Goal: Task Accomplishment & Management: Manage account settings

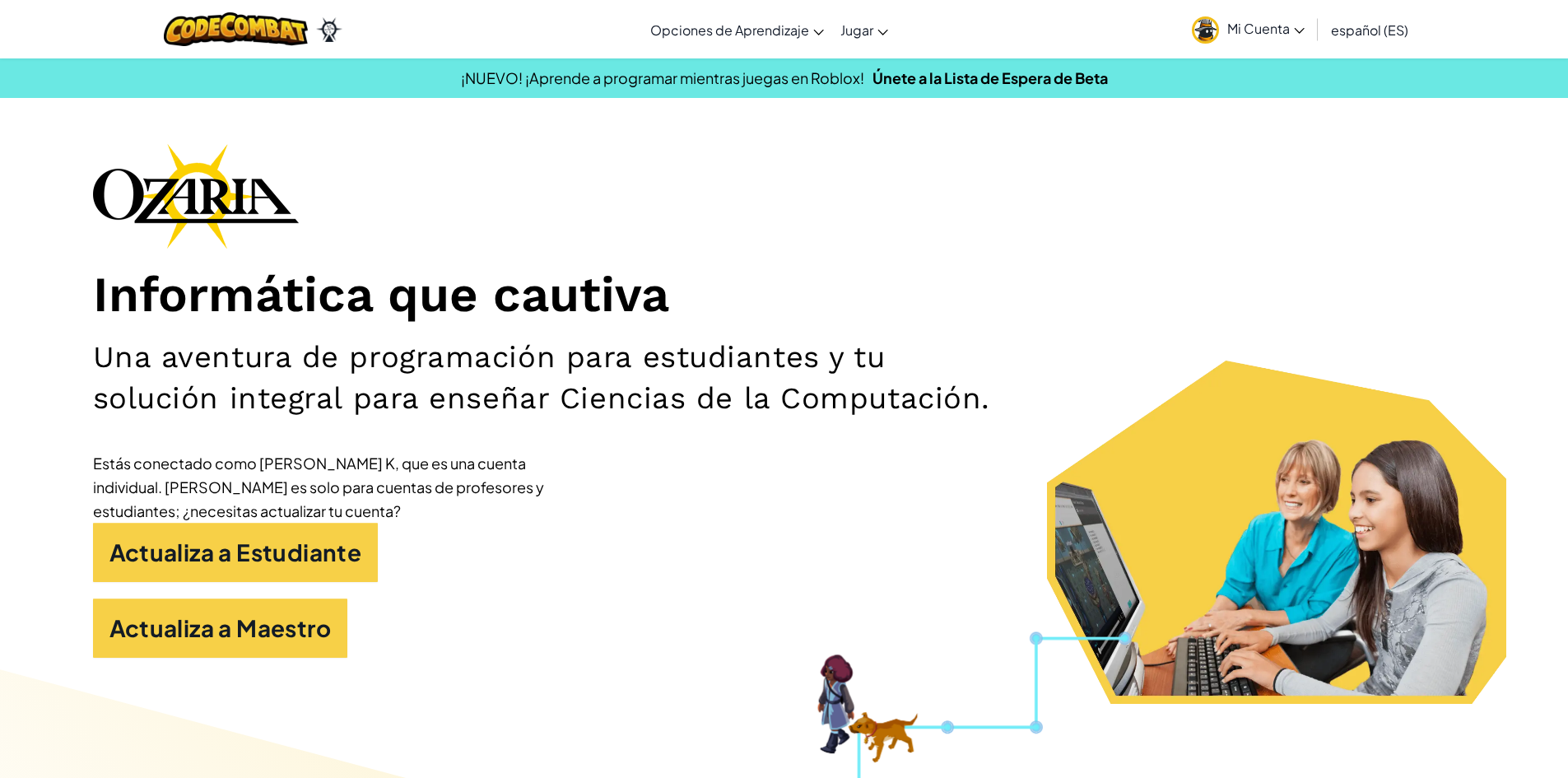
click at [1243, 27] on span "Mi Cuenta" at bounding box center [1266, 28] width 77 height 17
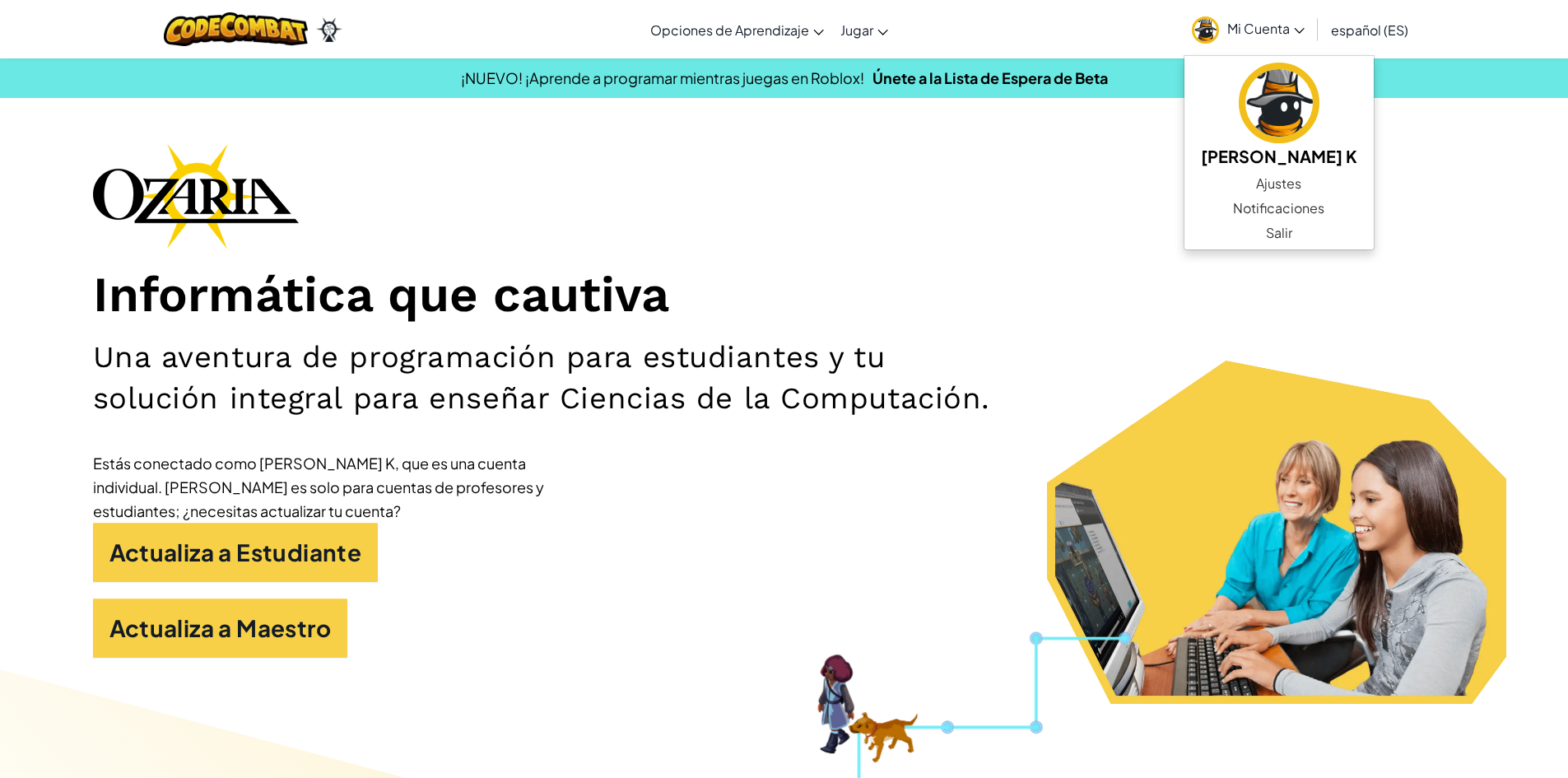
click at [1243, 27] on span "Mi Cuenta" at bounding box center [1266, 28] width 77 height 17
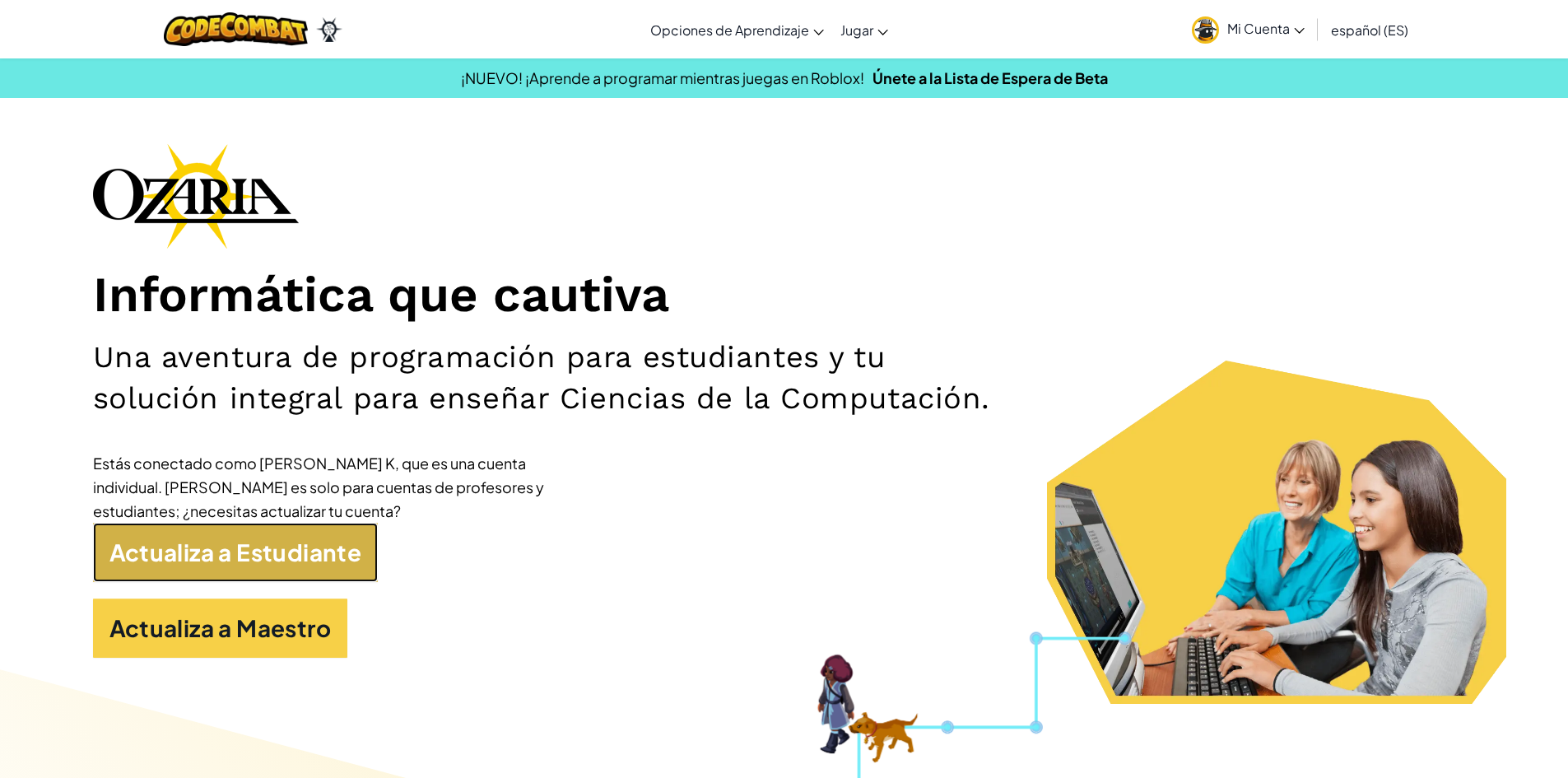
click at [303, 570] on link "Actualiza a Estudiante" at bounding box center [235, 553] width 286 height 59
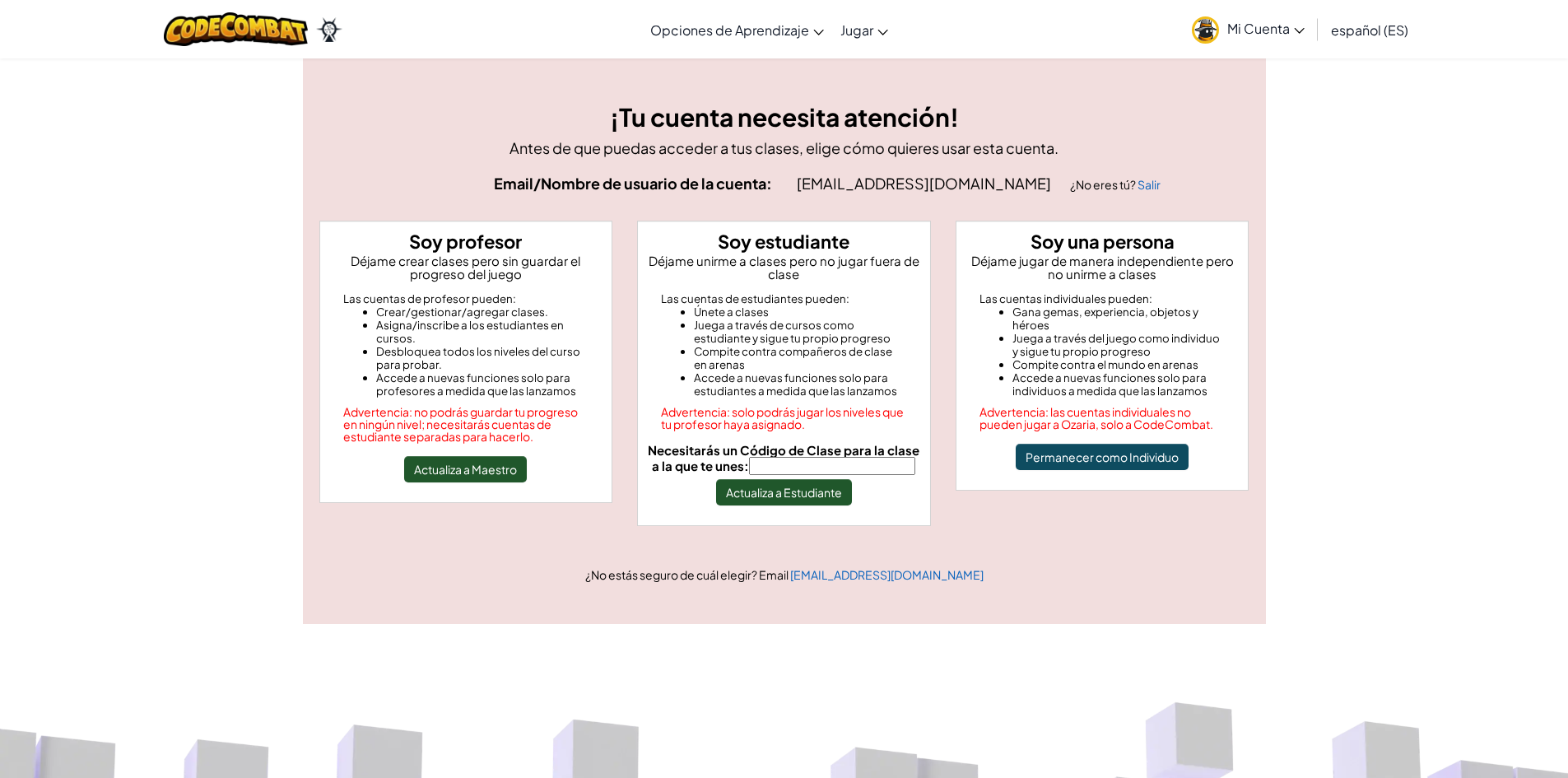
click at [822, 469] on input "Necesitarás un Código de Clase para la clase a la que te unes:" at bounding box center [832, 466] width 166 height 18
type input "ShelfAngryWant"
click at [820, 497] on button "Actualiza a Estudiante" at bounding box center [784, 492] width 135 height 27
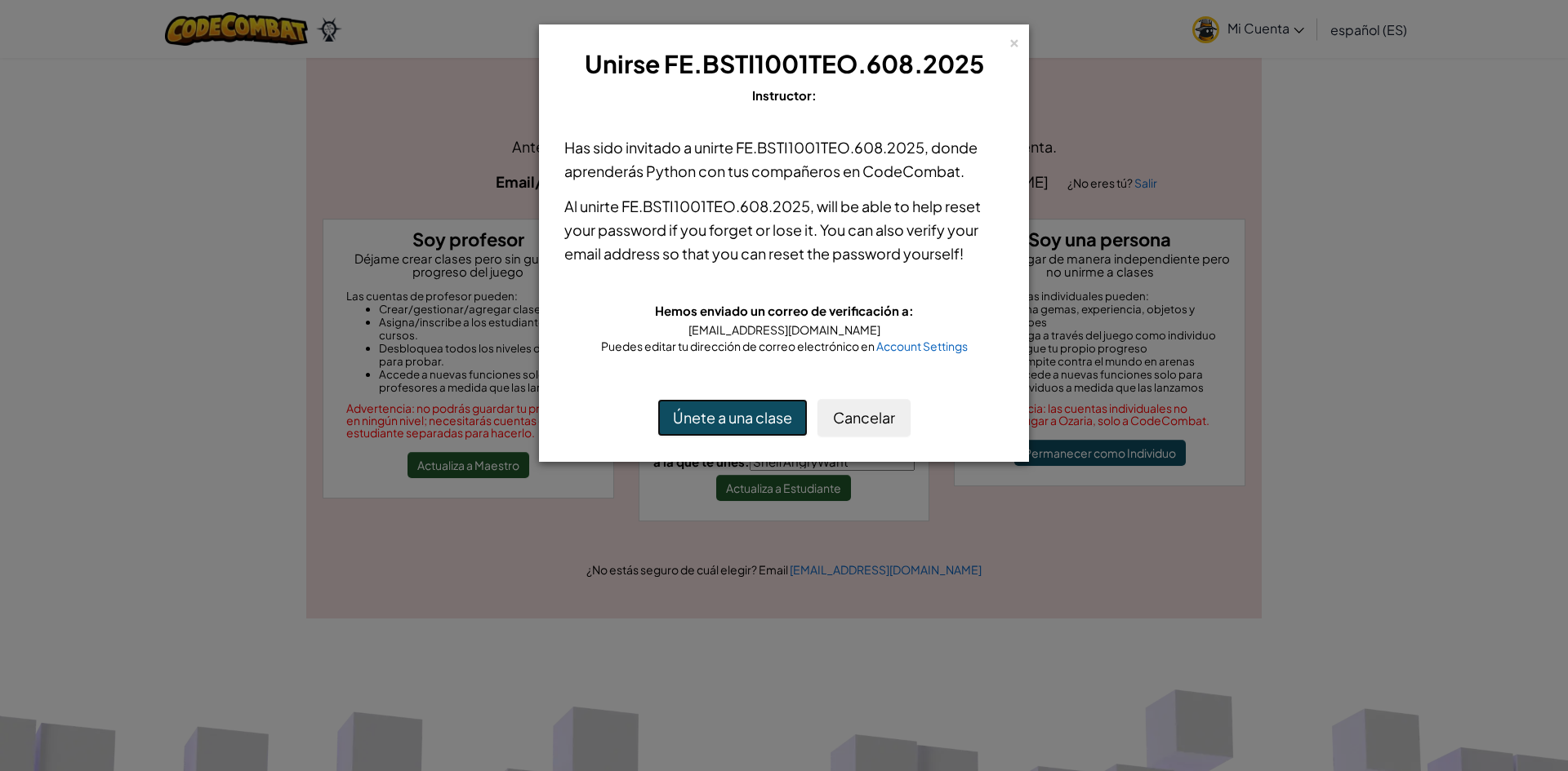
click at [768, 424] on button "Únete a una clase" at bounding box center [732, 417] width 150 height 37
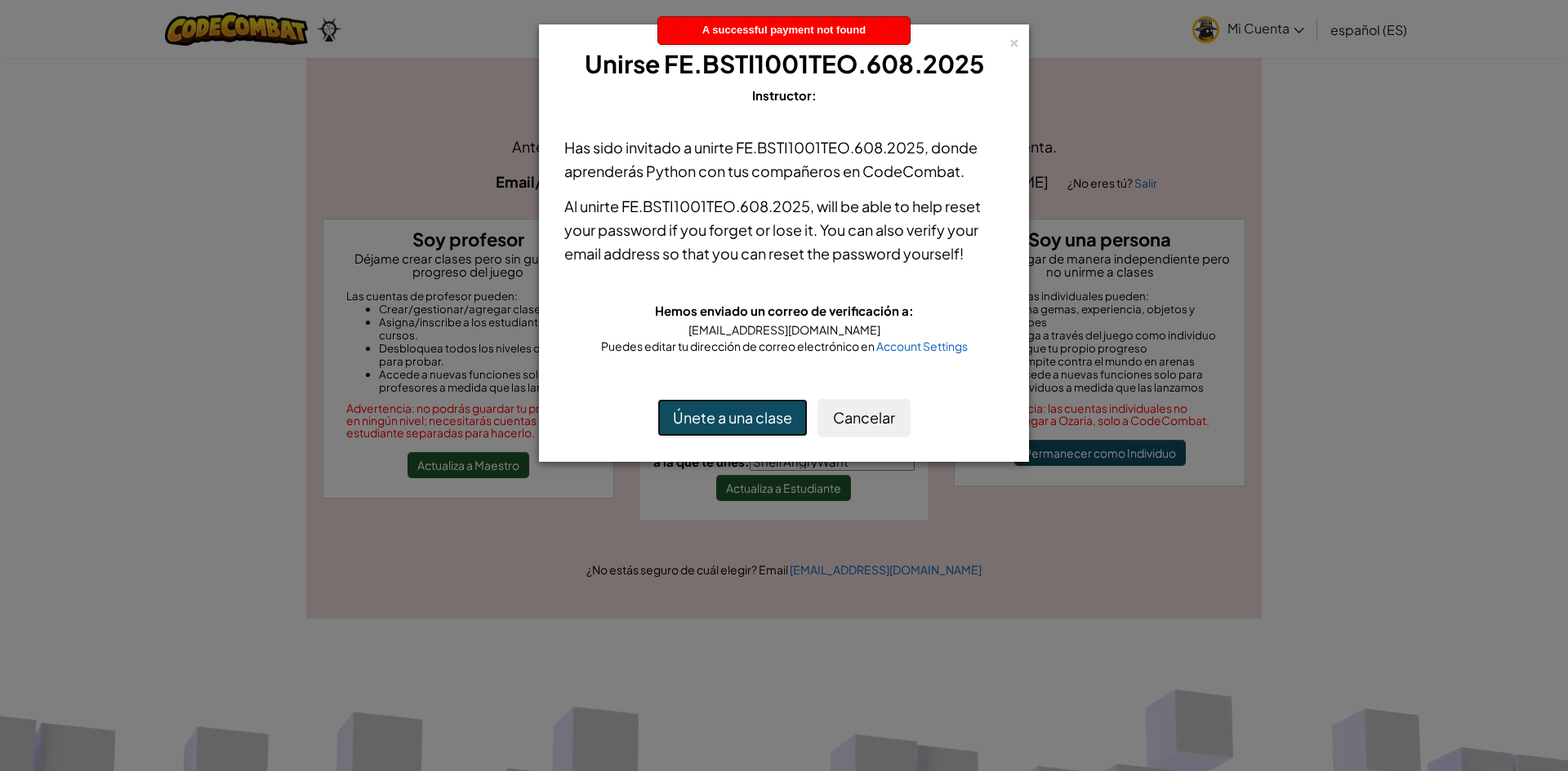
click at [834, 36] on div "A successful payment not found" at bounding box center [784, 29] width 252 height 26
click at [762, 415] on button "Únete a una clase" at bounding box center [732, 417] width 150 height 37
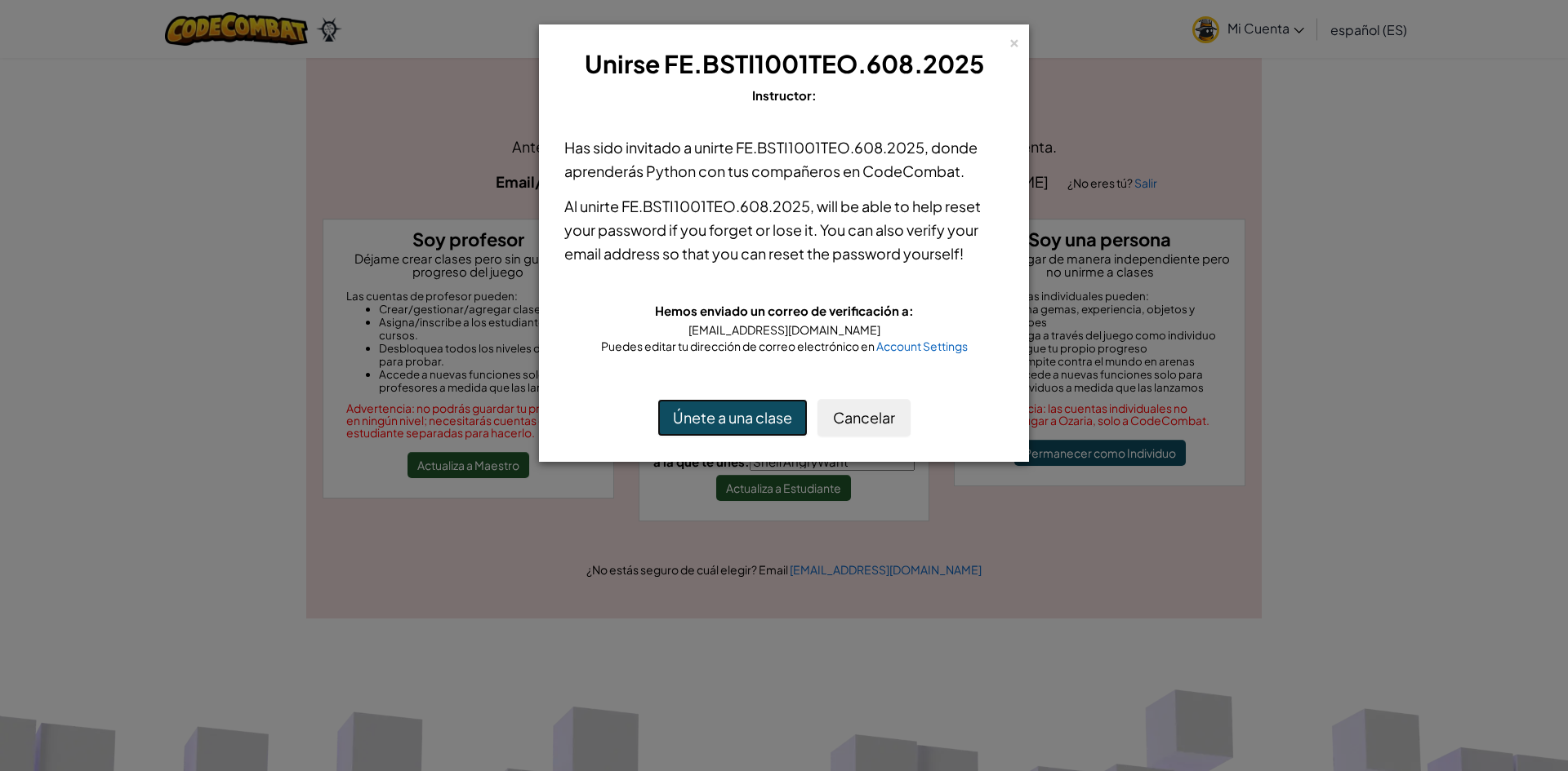
click at [762, 415] on button "Únete a una clase" at bounding box center [732, 417] width 150 height 37
click at [762, 416] on button "Únete a una clase" at bounding box center [732, 417] width 150 height 37
click at [763, 416] on button "Únete a una clase" at bounding box center [732, 417] width 150 height 37
click at [764, 416] on button "Únete a una clase" at bounding box center [732, 417] width 150 height 37
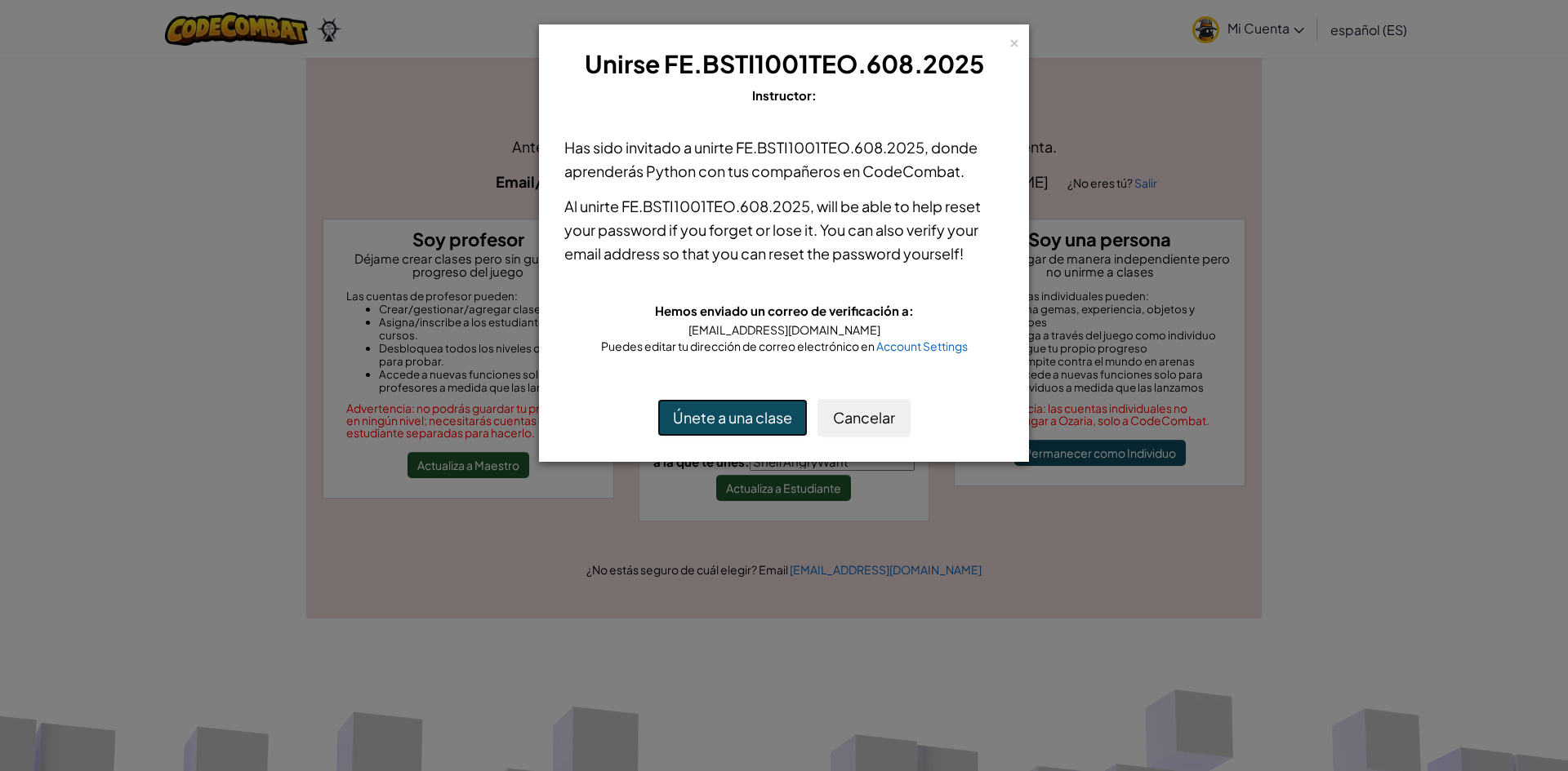
click at [766, 423] on button "Únete a una clase" at bounding box center [732, 417] width 150 height 37
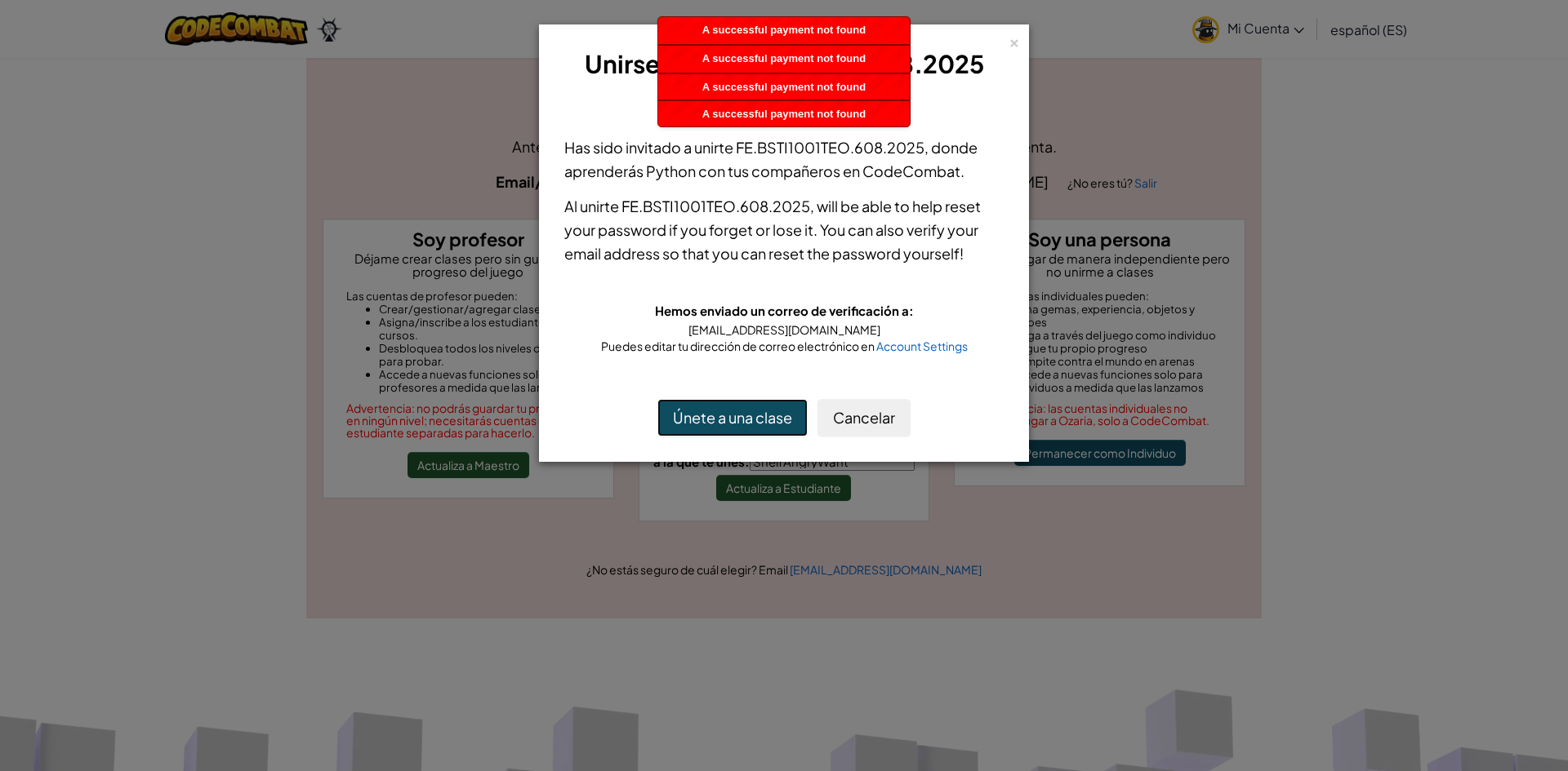
click at [766, 425] on button "Únete a una clase" at bounding box center [732, 417] width 150 height 37
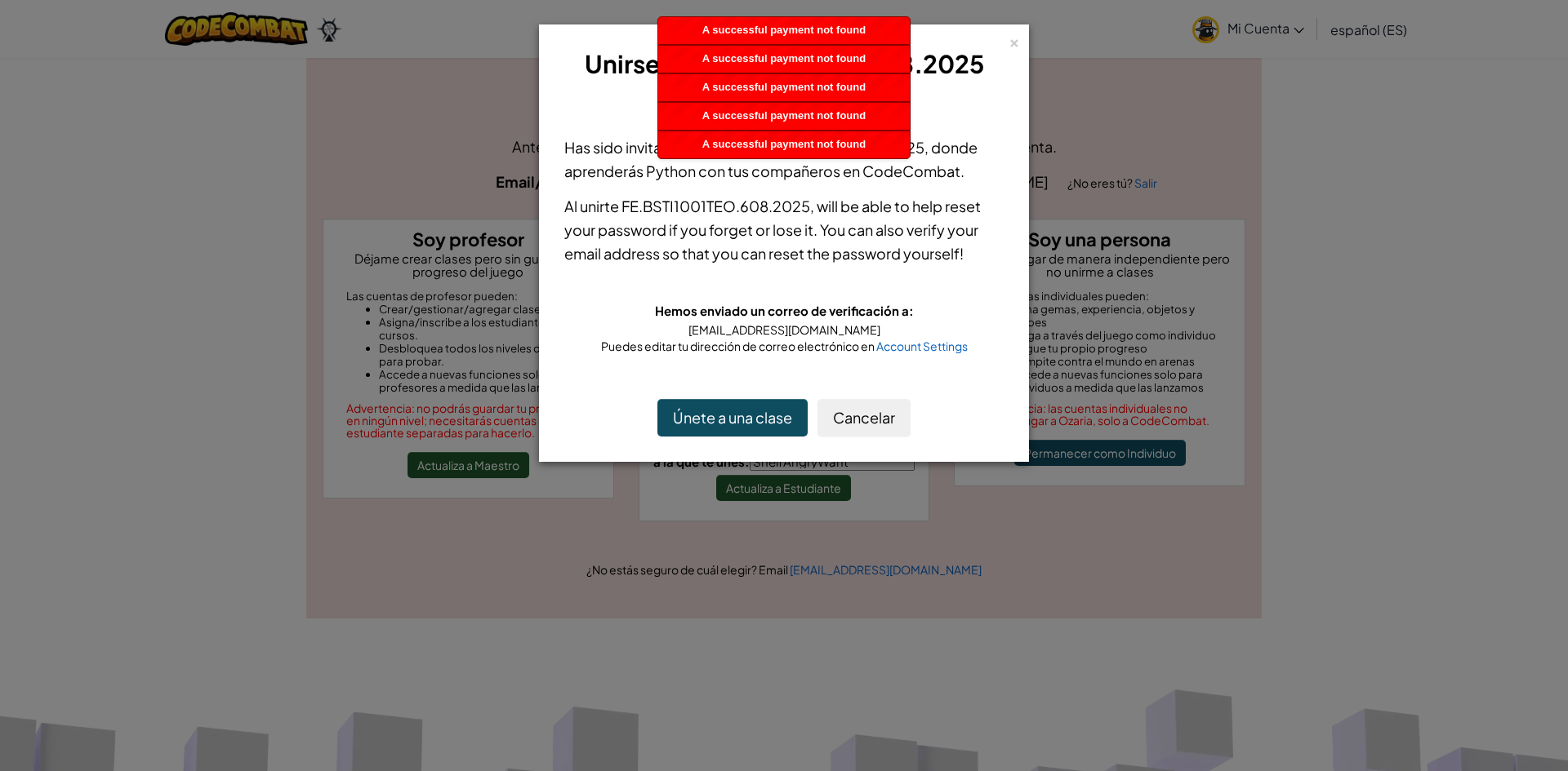
click at [995, 50] on h3 "Unirse FE.BSTI1001TEO.608.2025" at bounding box center [784, 64] width 448 height 36
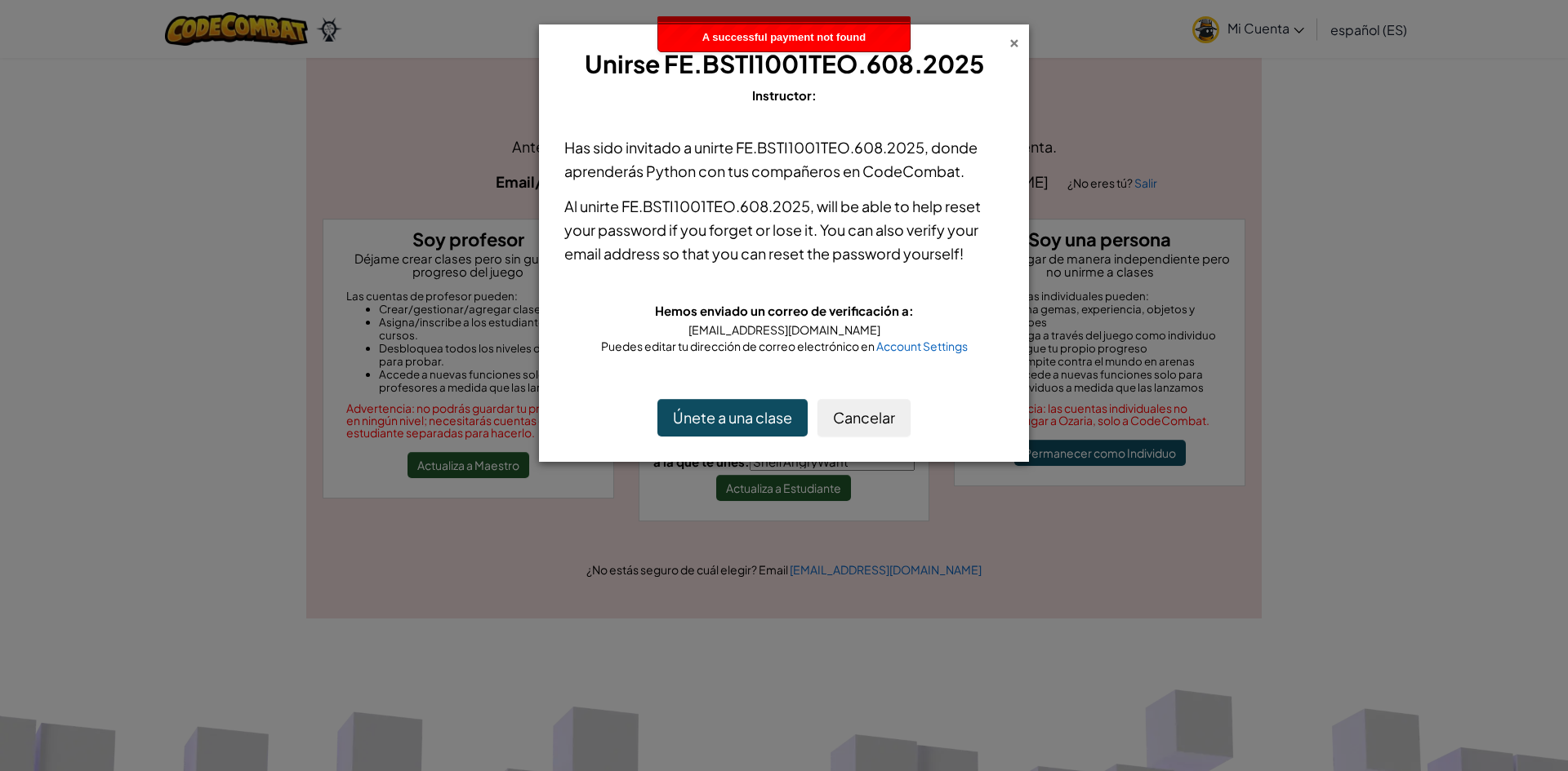
click at [1012, 46] on div "×" at bounding box center [1014, 39] width 12 height 17
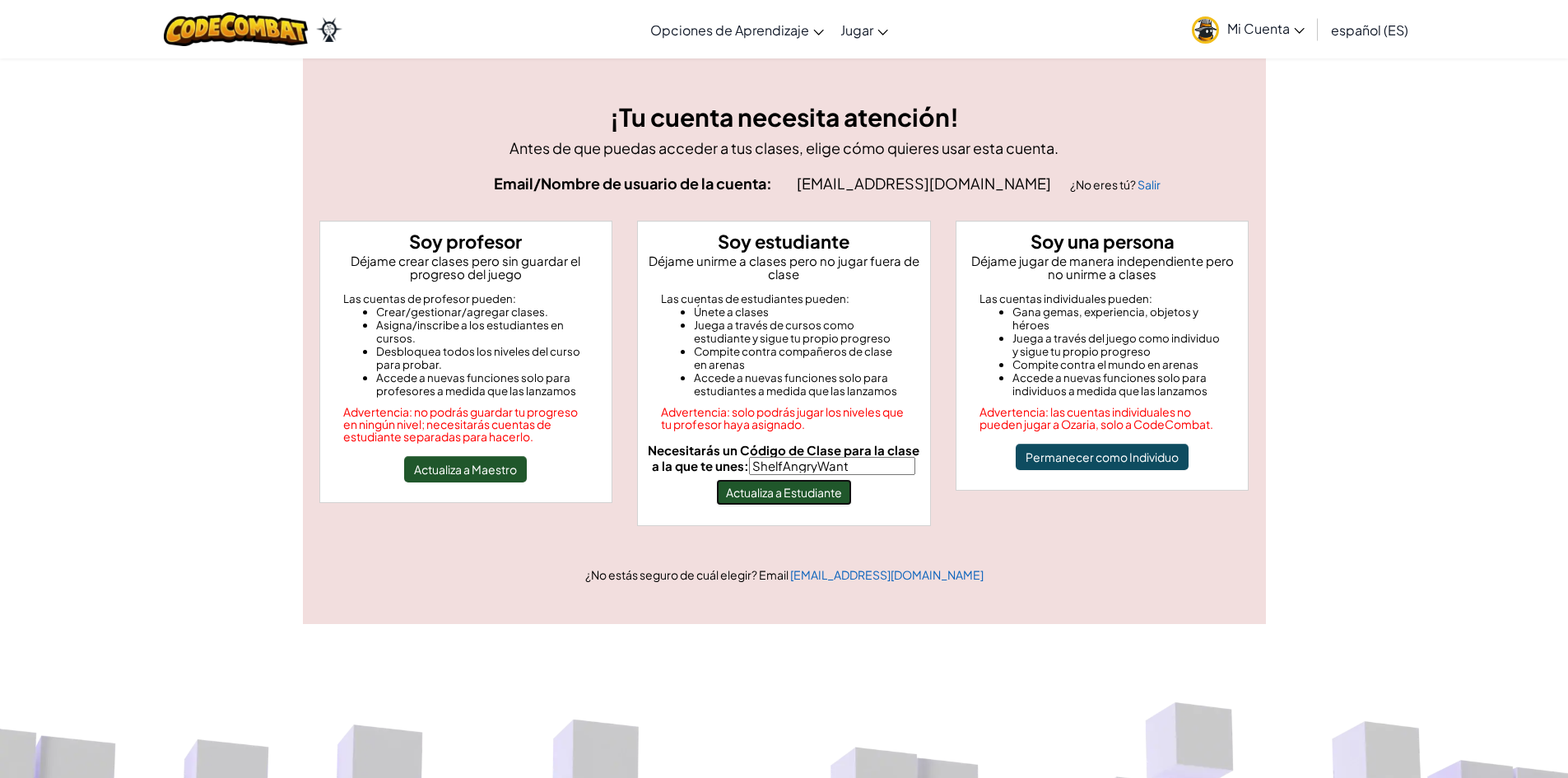
click at [842, 493] on button "Actualiza a Estudiante" at bounding box center [784, 492] width 135 height 27
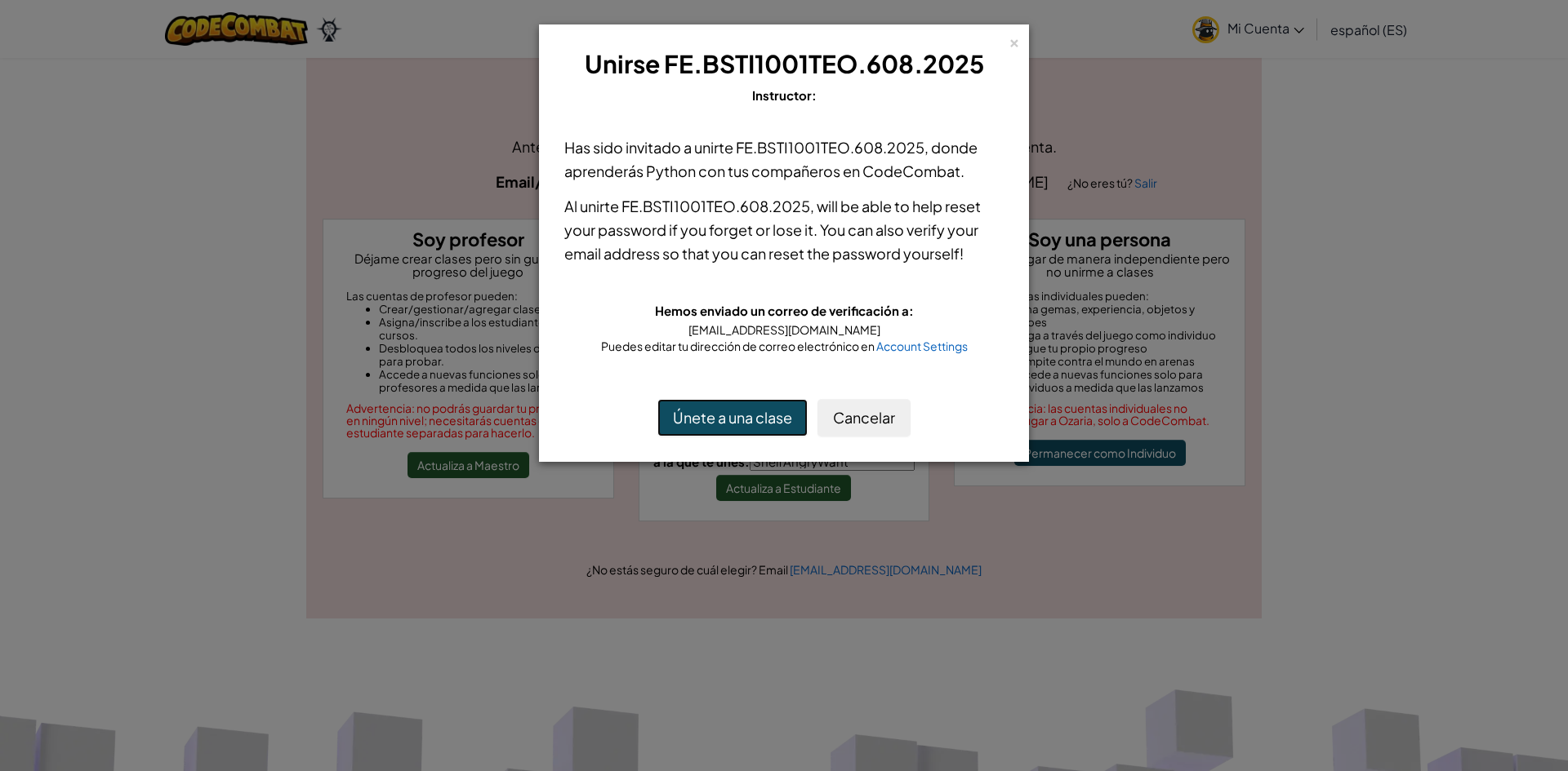
click at [783, 407] on button "Únete a una clase" at bounding box center [732, 417] width 150 height 37
click at [771, 412] on button "Únete a una clase" at bounding box center [732, 417] width 150 height 37
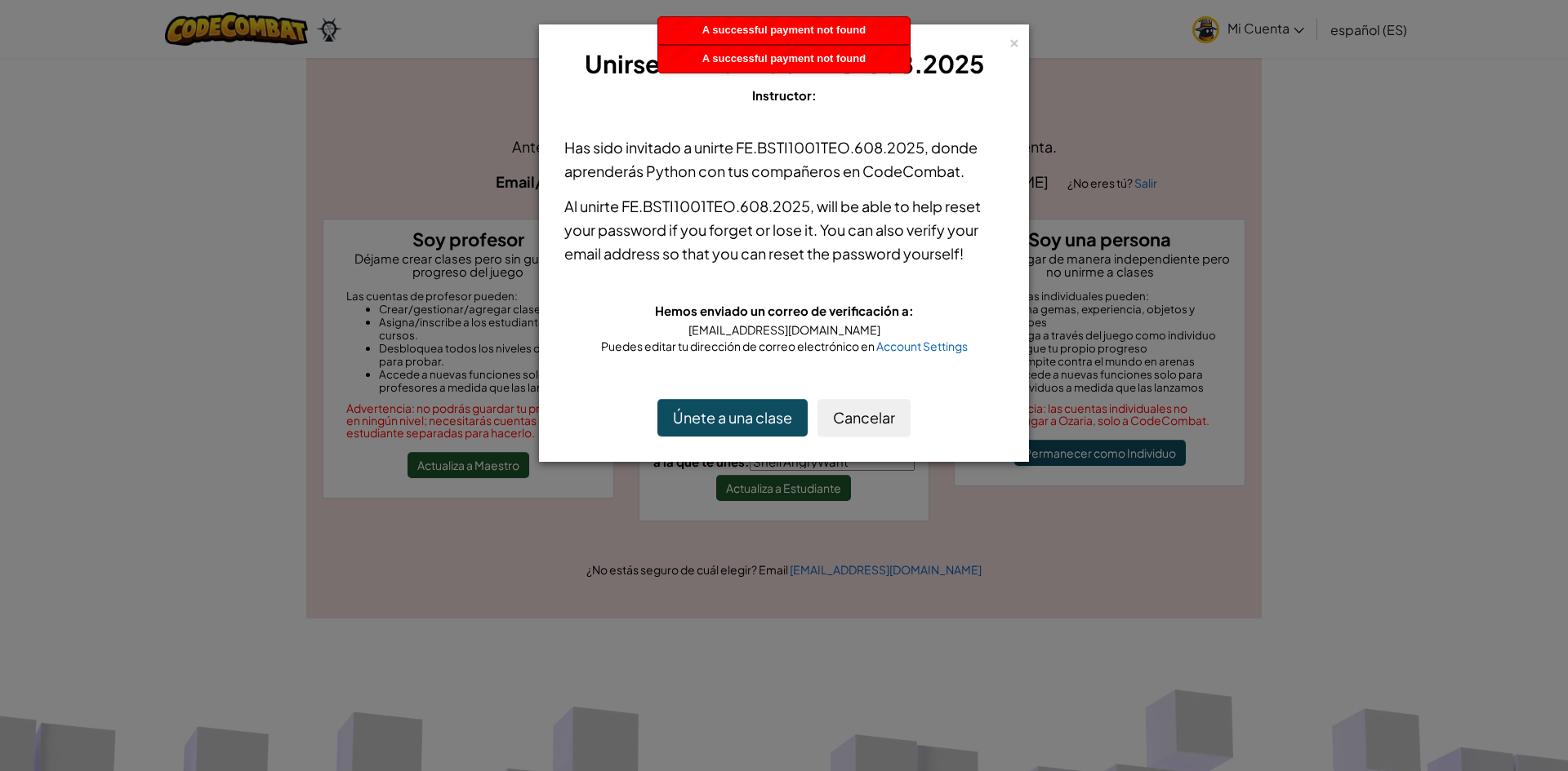
click at [1007, 37] on div "× Unirse FE.BSTI1001TEO.608.2025 Instructor:" at bounding box center [784, 75] width 472 height 85
click at [1018, 41] on div "×" at bounding box center [1014, 39] width 12 height 17
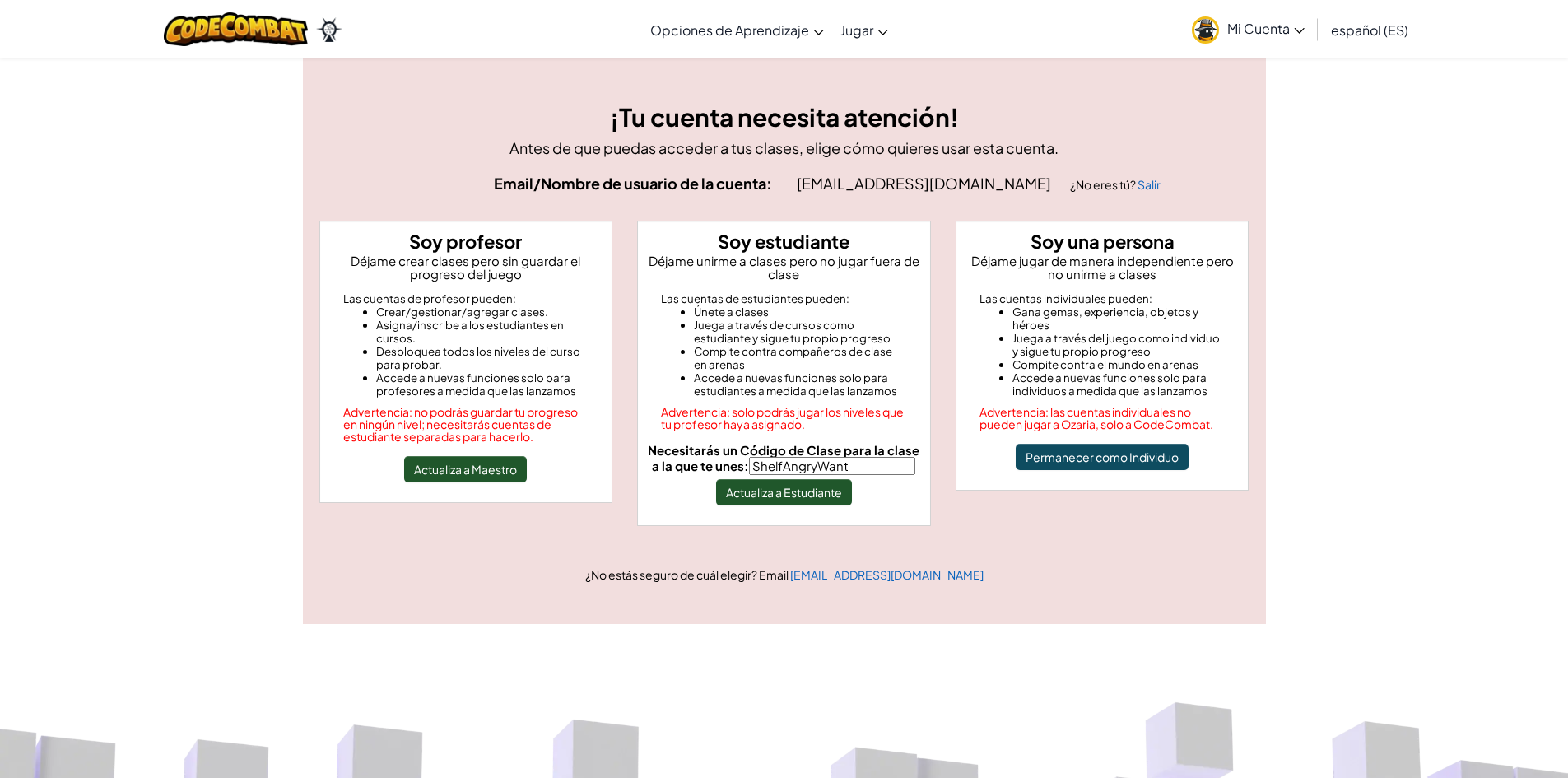
click at [1237, 23] on span "Mi Cuenta" at bounding box center [1266, 28] width 77 height 17
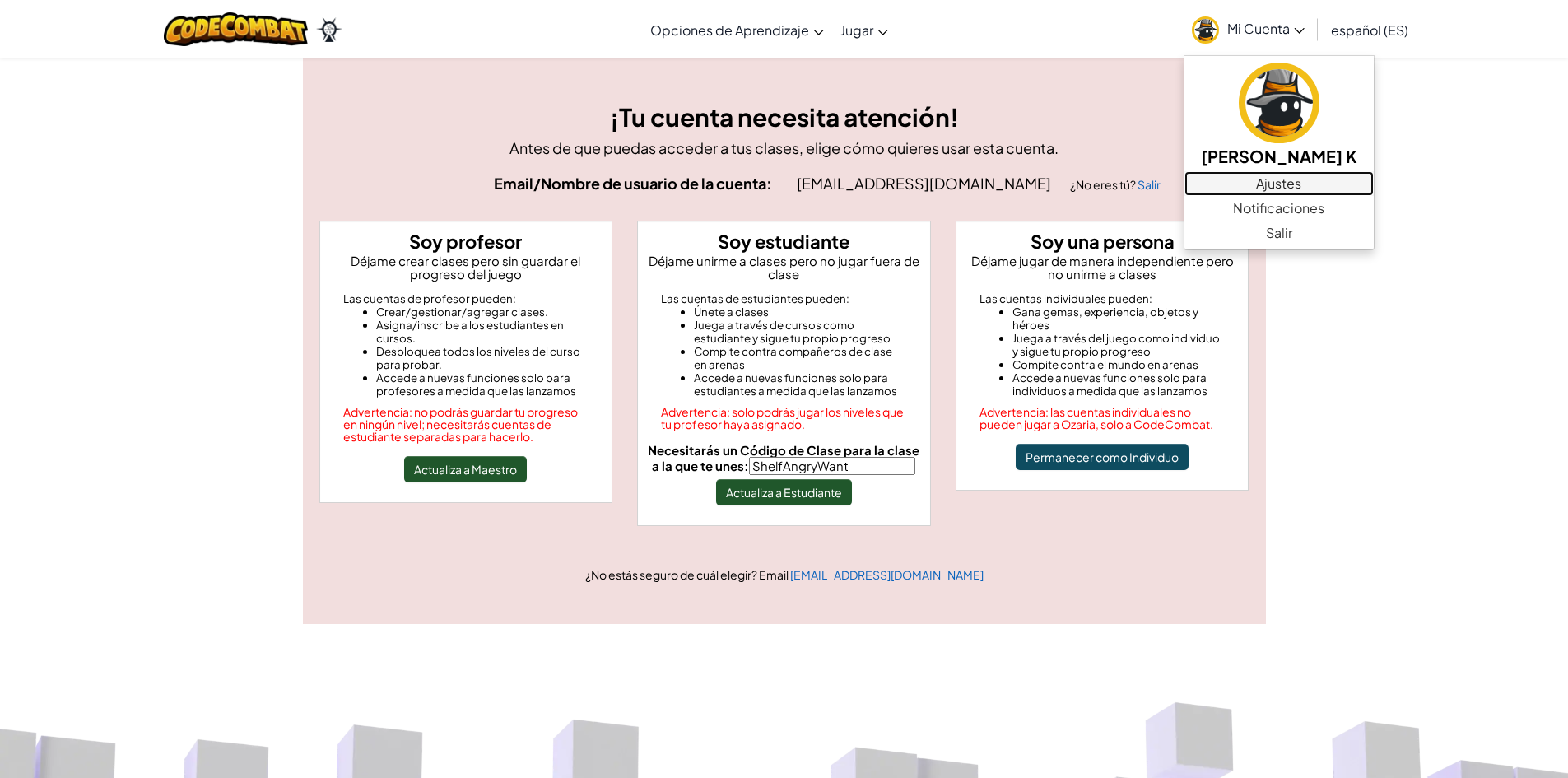
click at [1318, 194] on link "Ajustes" at bounding box center [1279, 183] width 190 height 25
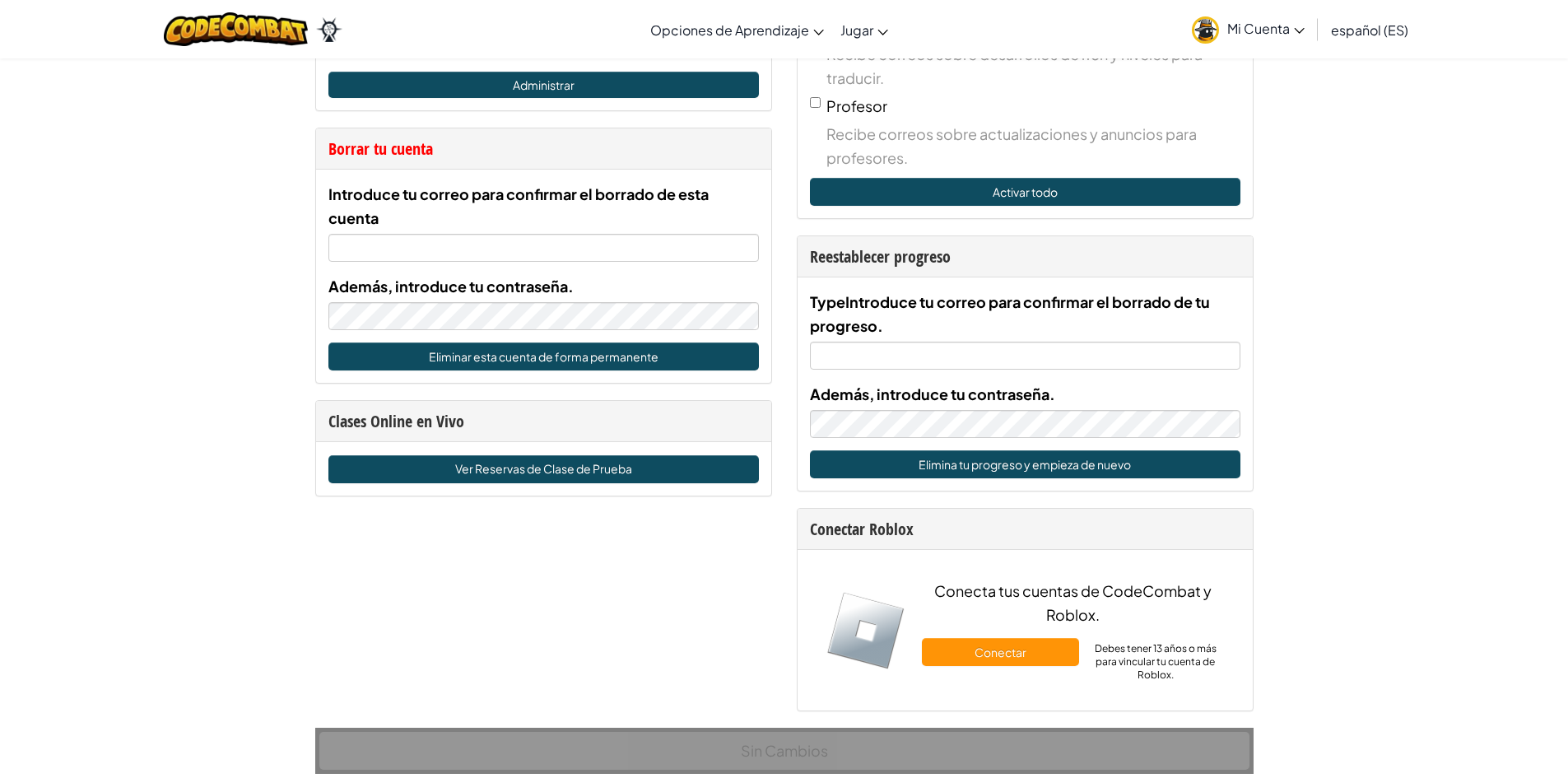
scroll to position [741, 0]
